Goal: Task Accomplishment & Management: Complete application form

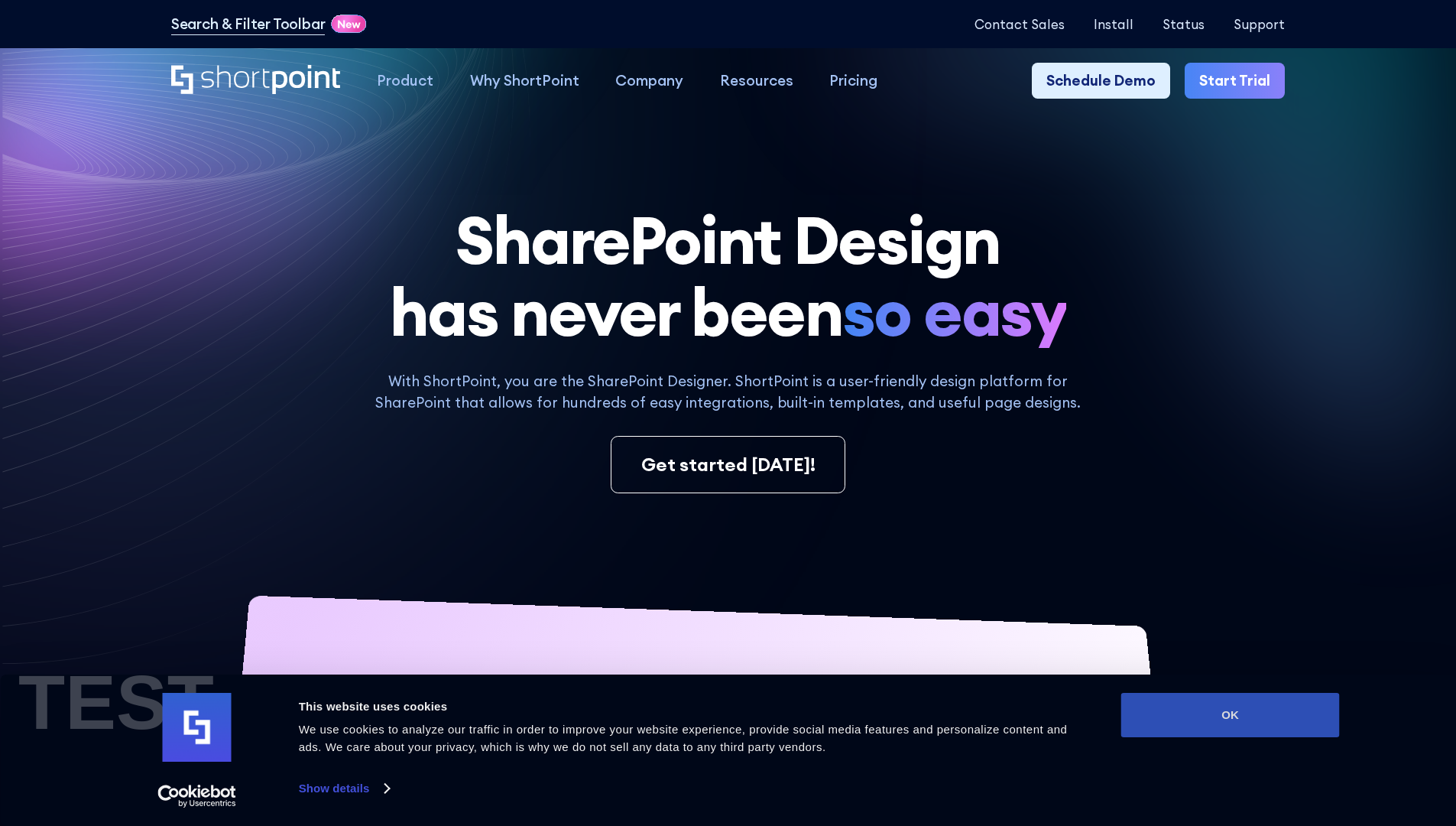
click at [1229, 715] on button "OK" at bounding box center [1230, 715] width 218 height 44
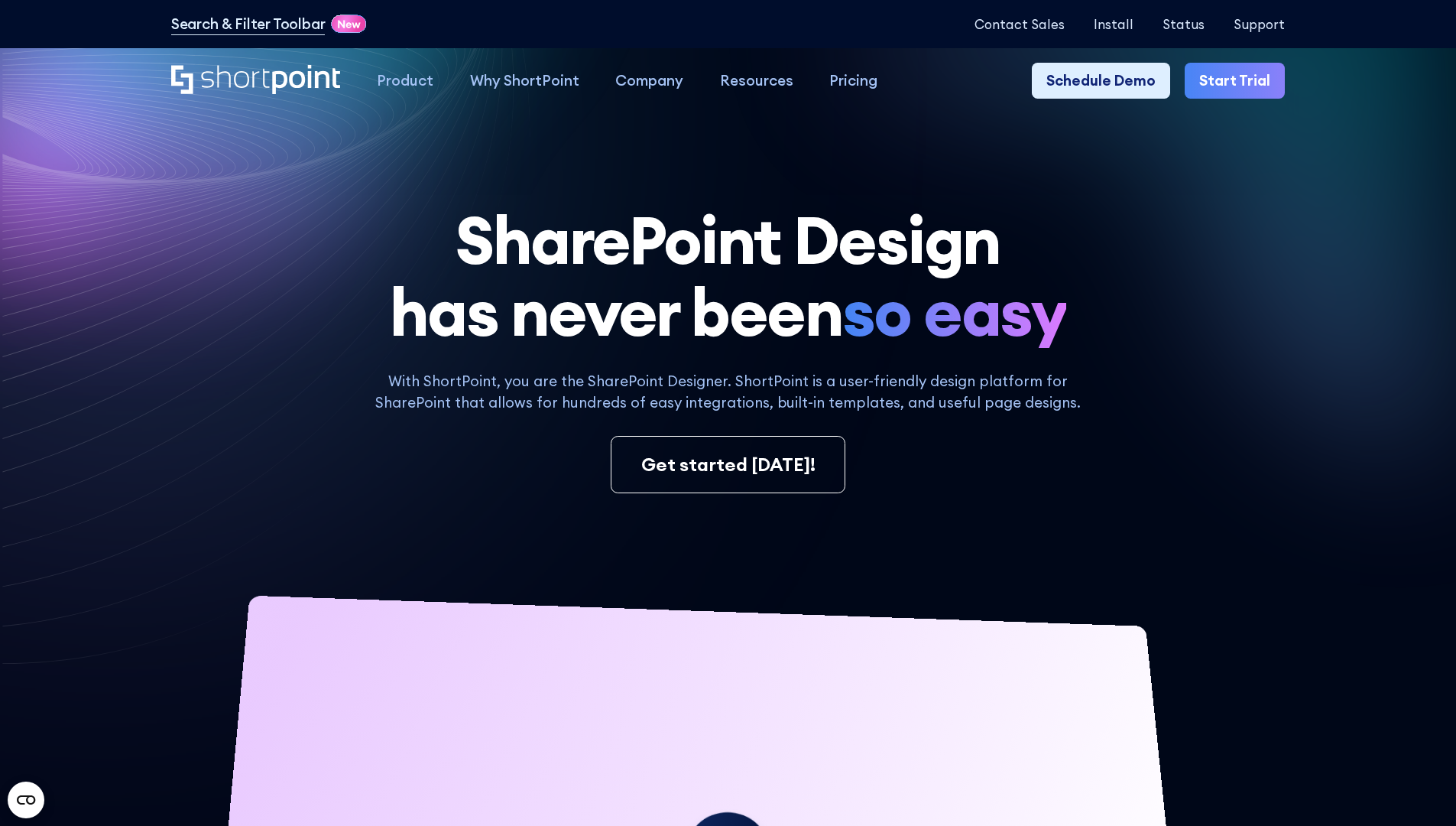
click at [1239, 81] on link "Start Trial" at bounding box center [1234, 81] width 100 height 37
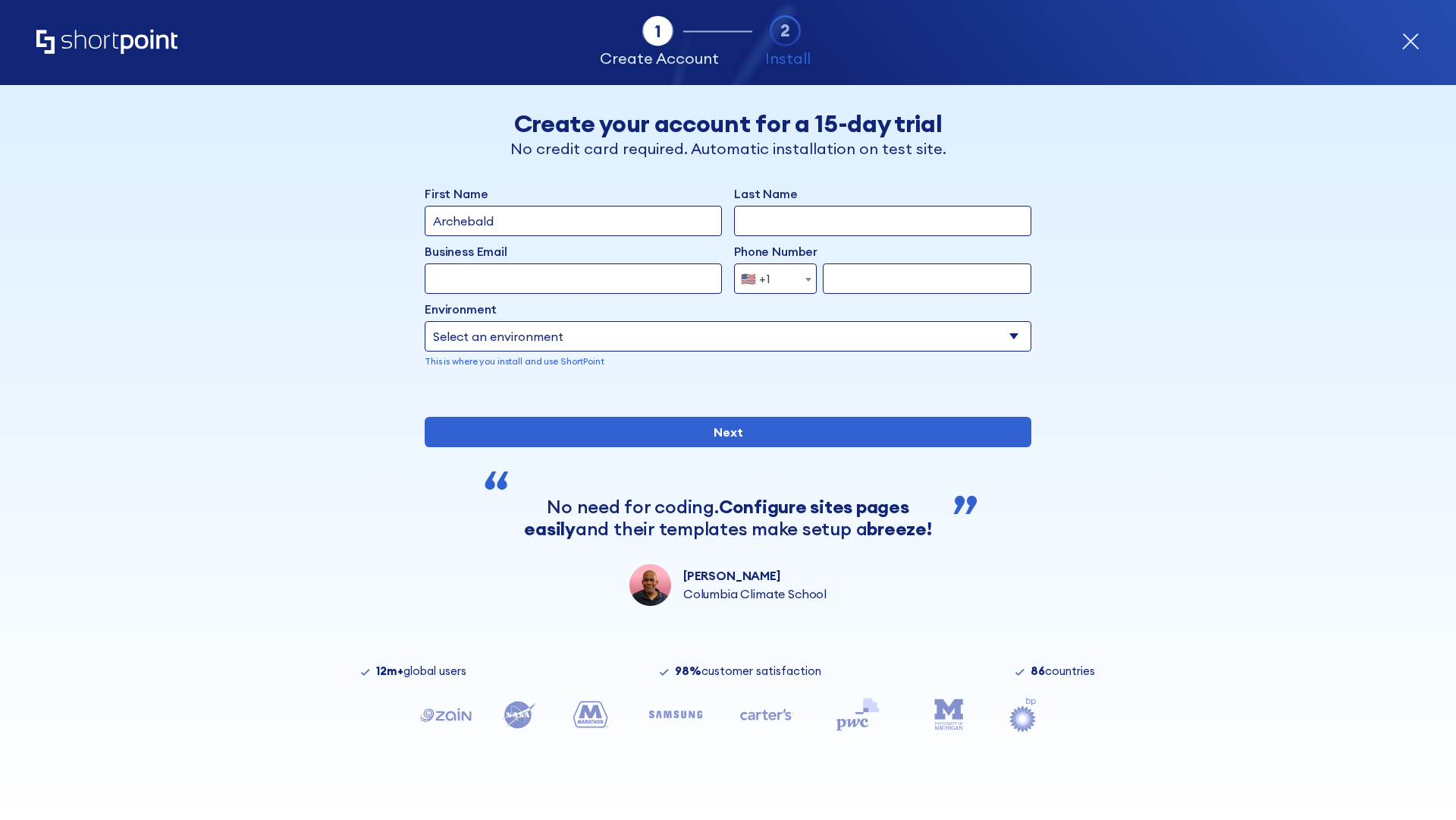
type input "Archebald"
type input "Berkuskv"
type input "2125556789"
select select "Microsoft 365"
type input "2125556789"
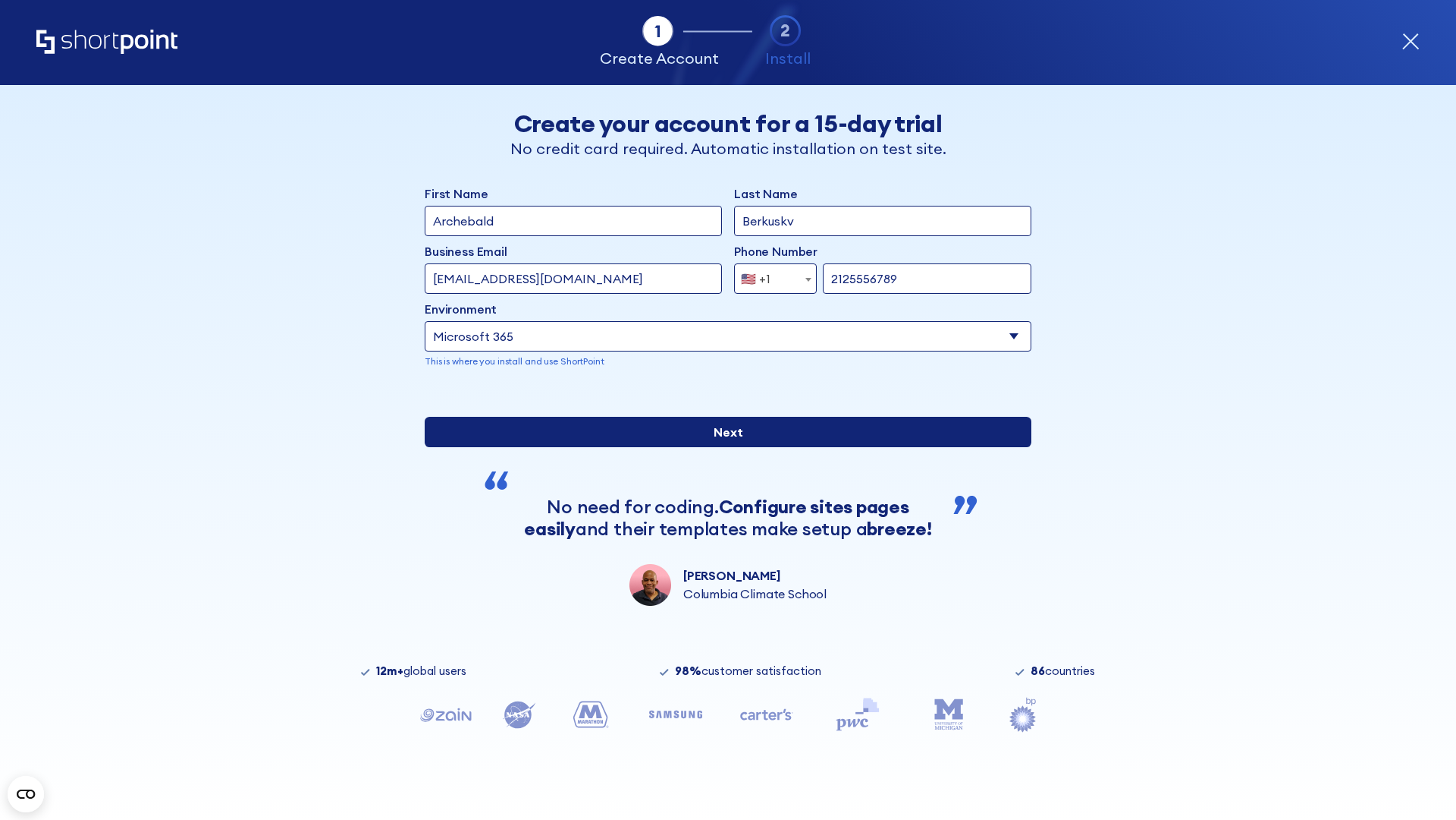
scroll to position [4, 0]
click at [722, 447] on input "Next" at bounding box center [728, 431] width 607 height 31
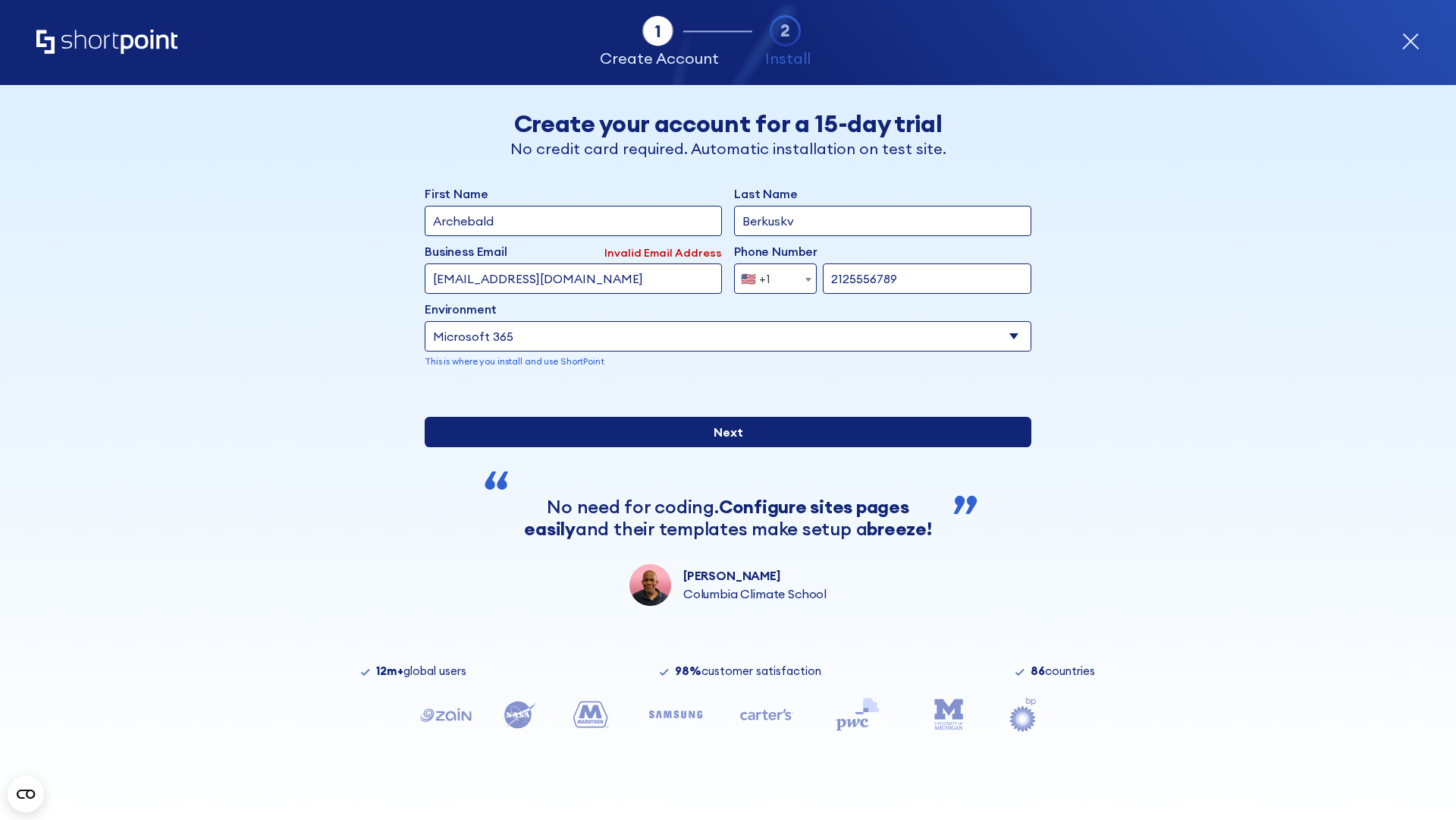
click at [722, 447] on input "Next" at bounding box center [728, 431] width 607 height 31
type input "test@shortpoint.com"
click at [722, 447] on input "Next" at bounding box center [728, 431] width 607 height 31
